Goal: Check status: Check status

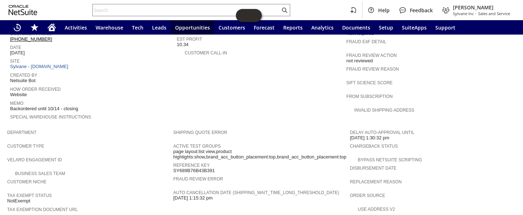
scroll to position [414, 0]
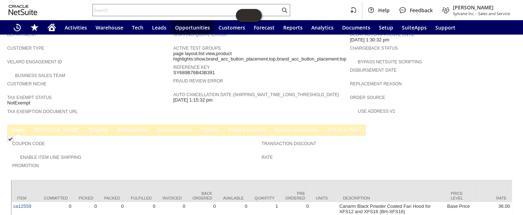
click at [152, 124] on td "C ommunication" at bounding box center [174, 130] width 44 height 12
click at [155, 127] on link "C ommunication" at bounding box center [174, 130] width 38 height 7
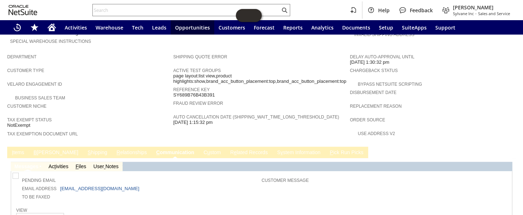
scroll to position [406, 0]
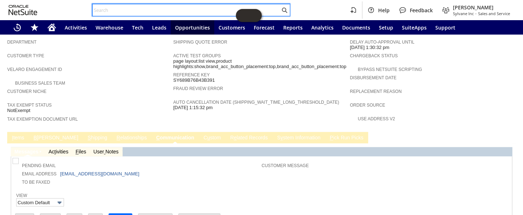
click at [139, 7] on input "text" at bounding box center [186, 10] width 187 height 9
paste input "P218643"
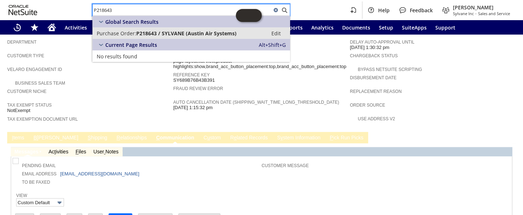
type input "P218643"
click at [160, 33] on span "P218643 / SYLVANE (Austin Air Systems)" at bounding box center [186, 33] width 100 height 7
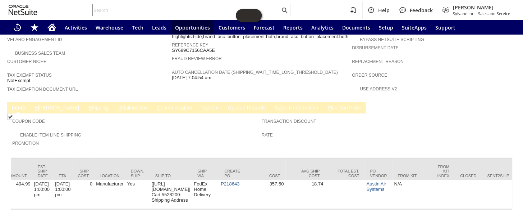
scroll to position [0, 533]
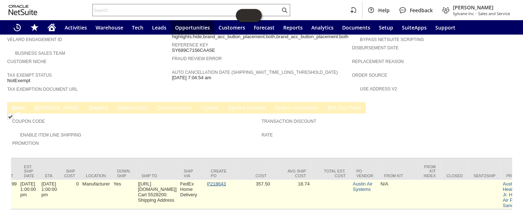
click at [226, 180] on link "P218643" at bounding box center [216, 182] width 19 height 5
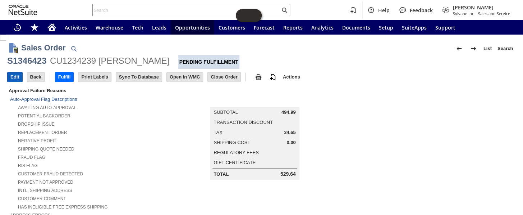
click at [17, 76] on input "Edit" at bounding box center [15, 76] width 15 height 9
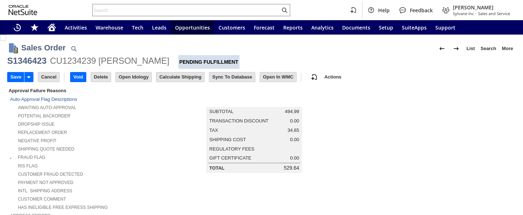
scroll to position [233, 0]
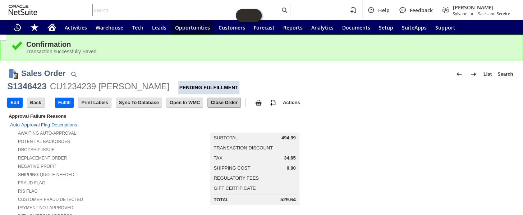
click at [227, 105] on input "Close Order" at bounding box center [224, 102] width 32 height 9
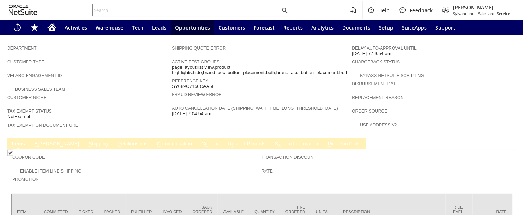
scroll to position [417, 0]
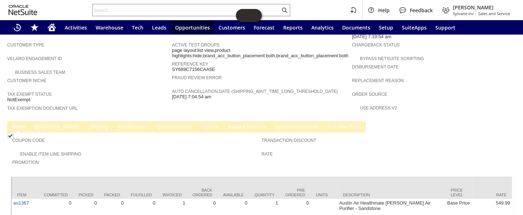
click at [155, 124] on link "C ommunication" at bounding box center [174, 127] width 38 height 7
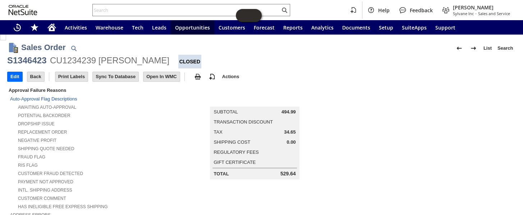
scroll to position [0, 0]
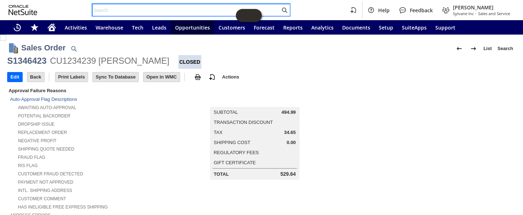
click at [116, 9] on input "text" at bounding box center [186, 10] width 187 height 9
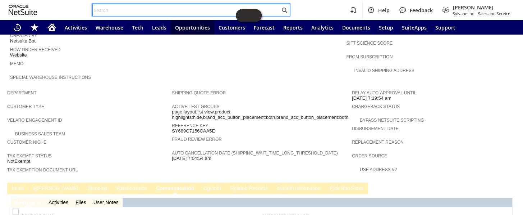
scroll to position [439, 0]
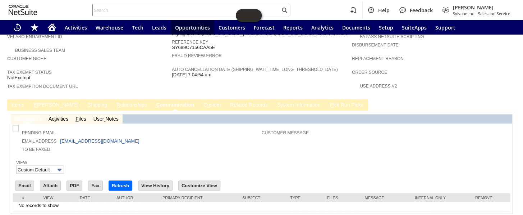
click at [228, 102] on link "R e lated Records" at bounding box center [248, 105] width 41 height 7
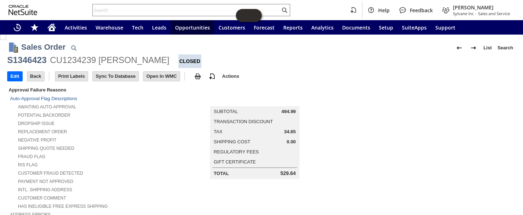
scroll to position [0, 0]
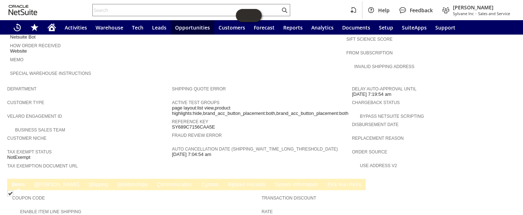
scroll to position [424, 0]
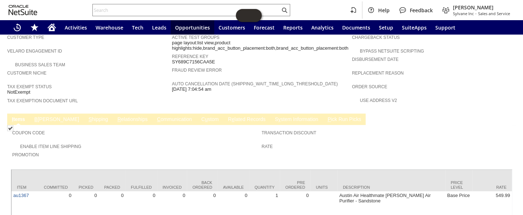
click at [155, 116] on link "C ommunication" at bounding box center [174, 119] width 38 height 7
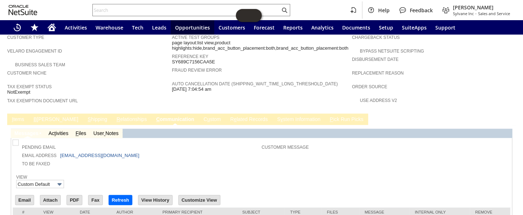
scroll to position [0, 0]
click at [130, 10] on input "text" at bounding box center [186, 10] width 187 height 9
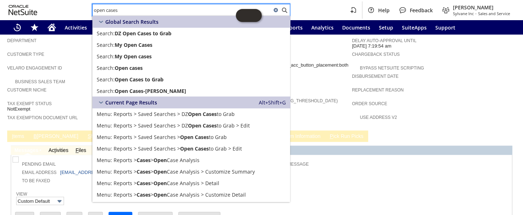
scroll to position [392, 0]
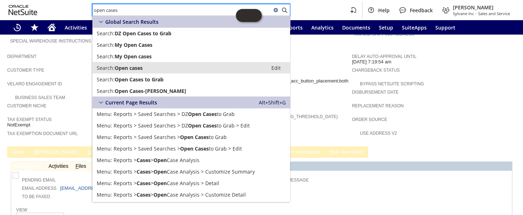
type input "open cases"
click at [122, 66] on span "Open cases" at bounding box center [129, 67] width 28 height 7
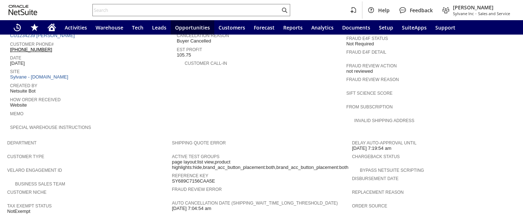
scroll to position [436, 0]
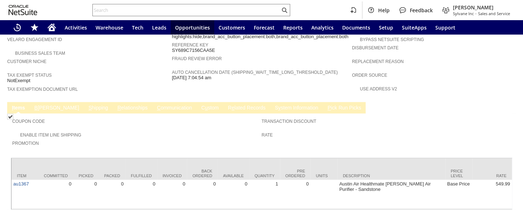
click at [226, 105] on link "R e lated Records" at bounding box center [246, 108] width 41 height 7
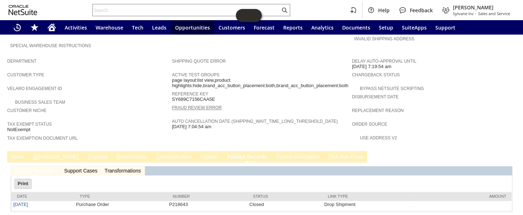
scroll to position [0, 0]
